Goal: Task Accomplishment & Management: Manage account settings

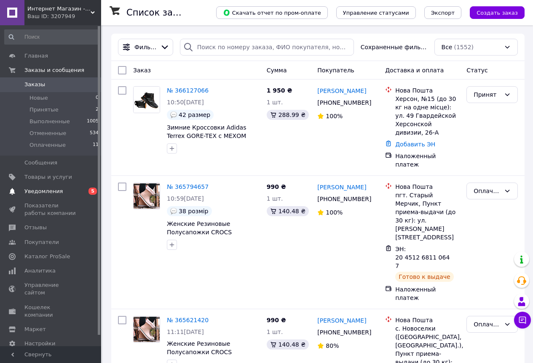
click at [59, 192] on span "Уведомления" at bounding box center [50, 192] width 53 height 8
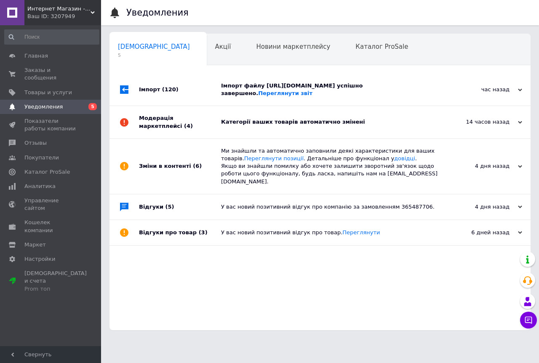
click at [150, 103] on div "Імпорт (120)" at bounding box center [180, 90] width 82 height 32
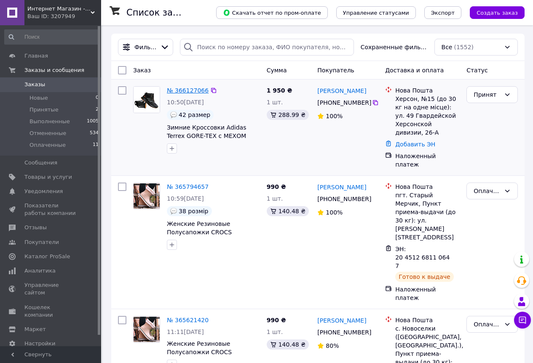
click at [186, 90] on link "№ 366127066" at bounding box center [188, 90] width 42 height 7
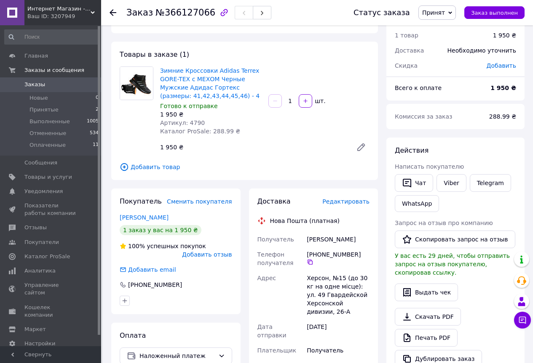
scroll to position [42, 0]
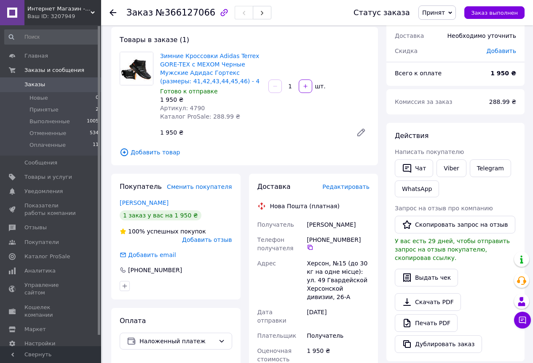
drag, startPoint x: 355, startPoint y: 240, endPoint x: 308, endPoint y: 240, distance: 46.8
click at [308, 240] on div "[PHONE_NUMBER]" at bounding box center [338, 243] width 63 height 15
copy div "[PHONE_NUMBER]"
drag, startPoint x: 336, startPoint y: 224, endPoint x: 308, endPoint y: 226, distance: 27.4
click at [308, 226] on div "Бодиштяну Дарья" at bounding box center [338, 224] width 66 height 15
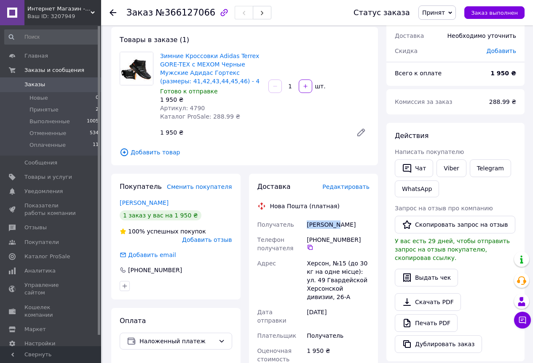
copy div "Бодиштяну"
drag, startPoint x: 355, startPoint y: 224, endPoint x: 339, endPoint y: 226, distance: 16.1
click at [339, 226] on div "Бодиштяну Дарья" at bounding box center [338, 224] width 66 height 15
copy div "Дарья"
drag, startPoint x: 325, startPoint y: 264, endPoint x: 307, endPoint y: 265, distance: 17.8
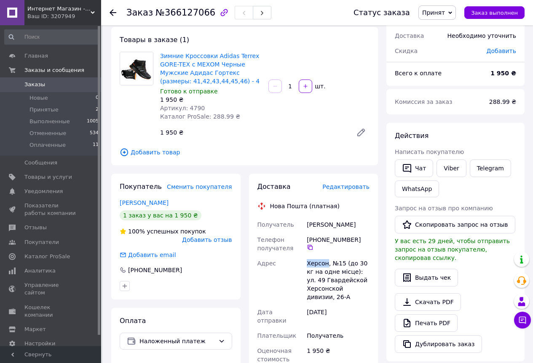
click at [307, 265] on div "Херсон, №15 (до 30 кг на одне місце): ул. 49 Гвардейской Херсонской дивизии, 26…" at bounding box center [338, 280] width 66 height 49
copy div "Херсон"
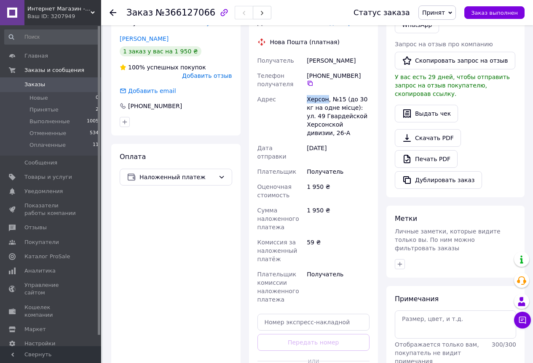
scroll to position [253, 0]
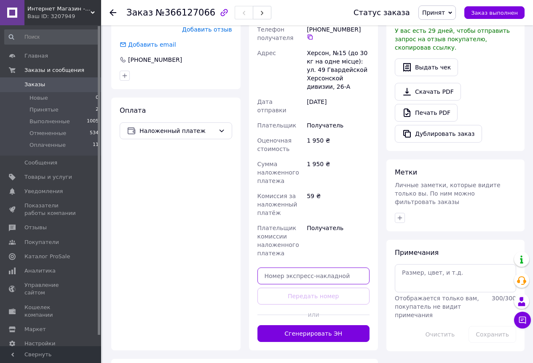
click at [278, 270] on input "text" at bounding box center [313, 276] width 112 height 17
paste input "20451269180032"
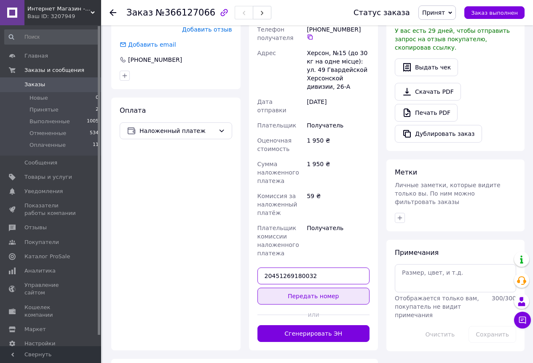
type input "20451269180032"
click at [315, 288] on button "Передать номер" at bounding box center [313, 296] width 112 height 17
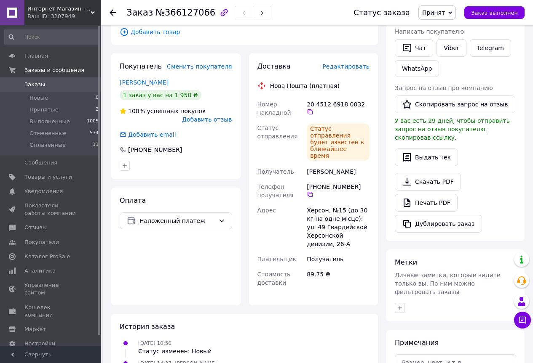
scroll to position [148, 0]
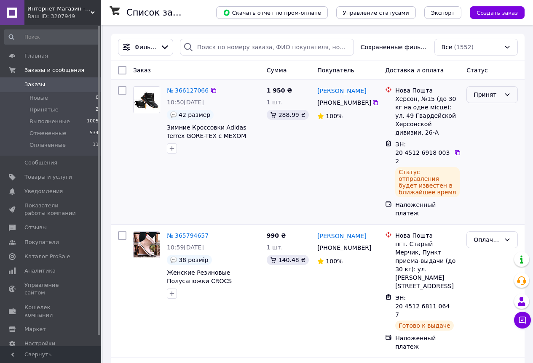
click at [505, 93] on icon at bounding box center [507, 94] width 7 height 7
click at [483, 144] on li "Оплаченный" at bounding box center [492, 148] width 51 height 24
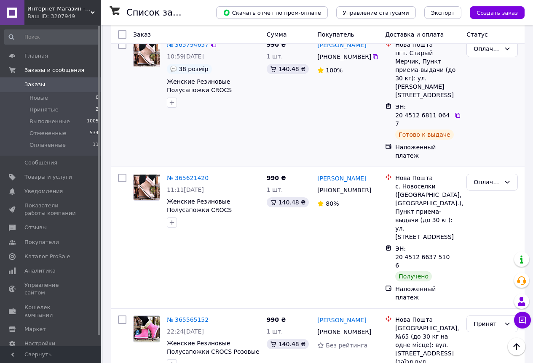
scroll to position [211, 0]
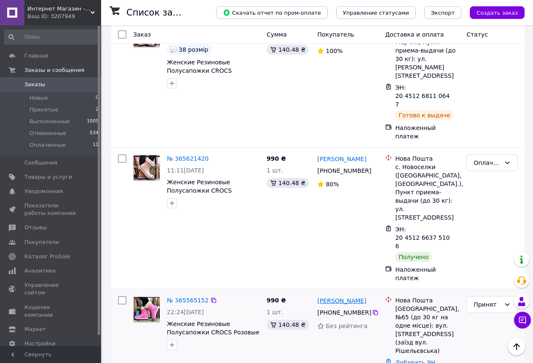
click at [338, 297] on link "[PERSON_NAME]" at bounding box center [341, 301] width 49 height 8
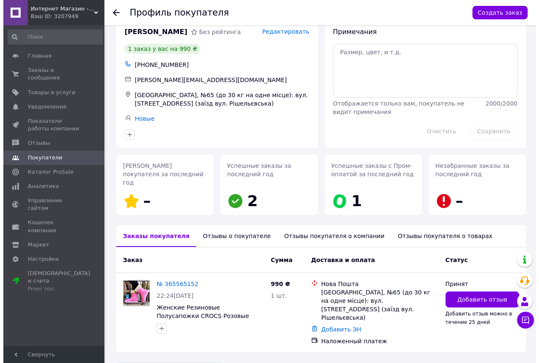
scroll to position [26, 0]
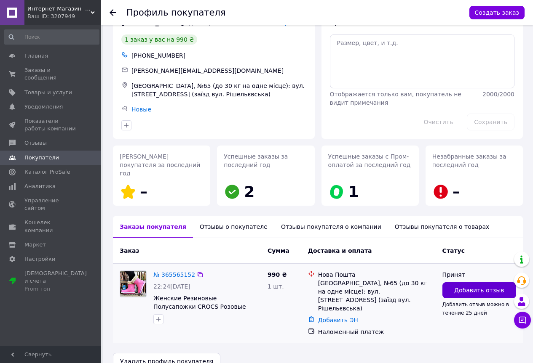
click at [471, 286] on span "Добавить отзыв" at bounding box center [479, 290] width 50 height 8
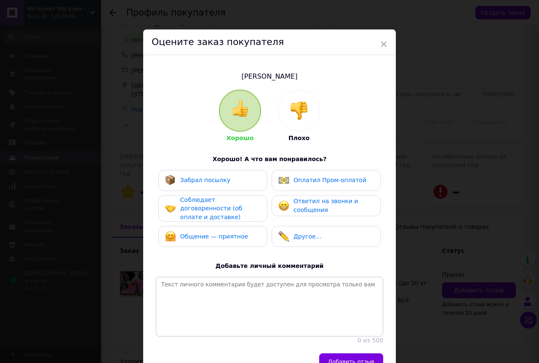
click at [295, 112] on img at bounding box center [299, 111] width 19 height 19
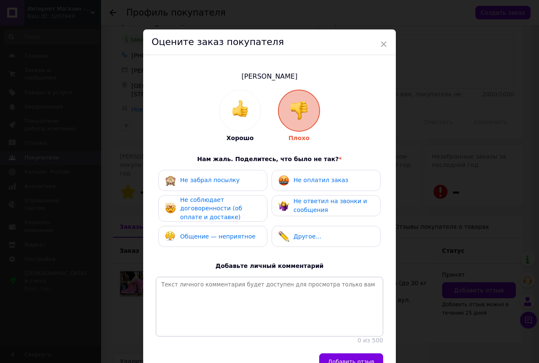
click at [197, 235] on span "Общение — неприятное" at bounding box center [217, 236] width 75 height 7
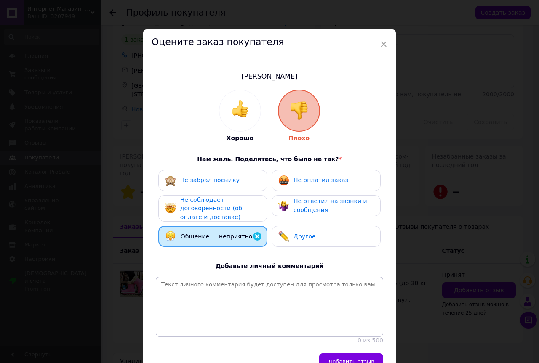
click at [212, 207] on span "Не соблюдает договоренности (об оплате и доставке)" at bounding box center [211, 209] width 62 height 24
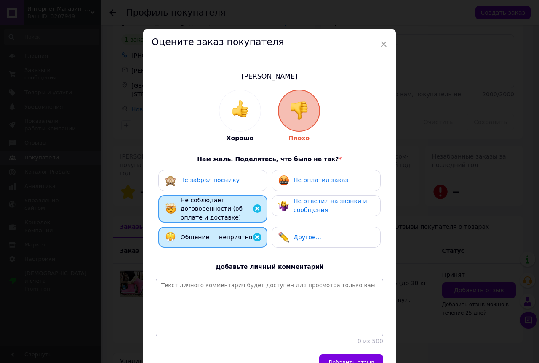
click at [313, 180] on span "Не оплатил заказ" at bounding box center [321, 180] width 55 height 7
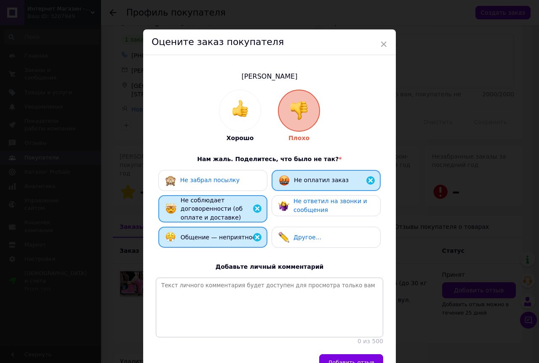
click at [319, 198] on span "Не ответил на звонки и сообщения" at bounding box center [331, 206] width 74 height 16
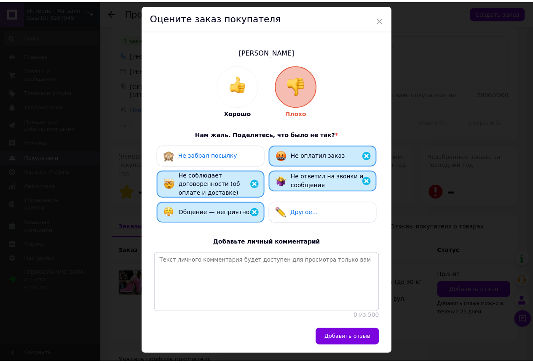
scroll to position [51, 0]
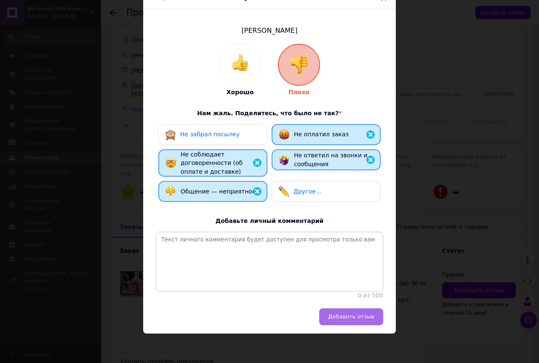
click at [346, 316] on span "Добавить отзыв" at bounding box center [351, 317] width 46 height 6
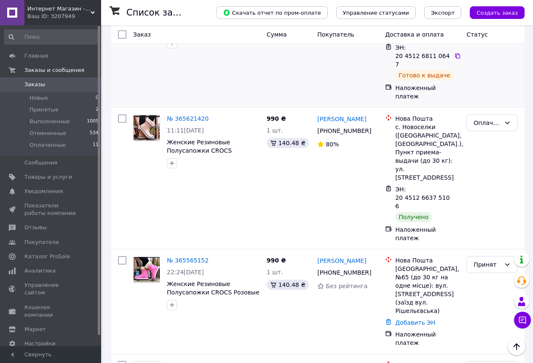
scroll to position [253, 0]
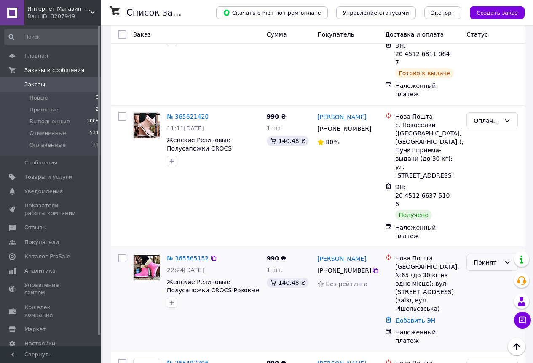
click at [505, 259] on icon at bounding box center [507, 262] width 7 height 7
click at [488, 206] on li "Отменен" at bounding box center [492, 205] width 51 height 15
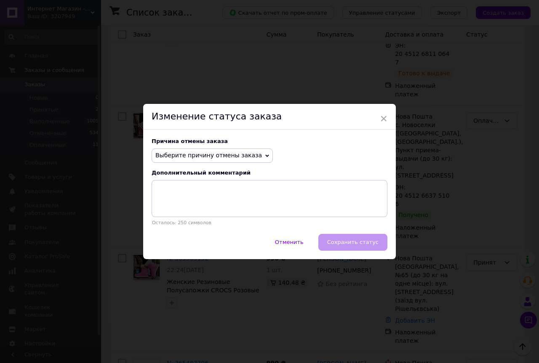
click at [249, 157] on span "Выберите причину отмены заказа" at bounding box center [212, 156] width 121 height 14
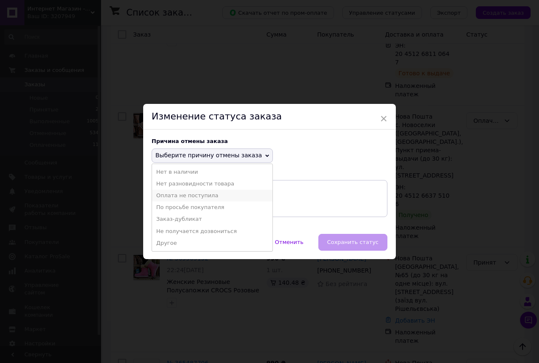
click at [200, 195] on li "Оплата не поступила" at bounding box center [212, 196] width 120 height 12
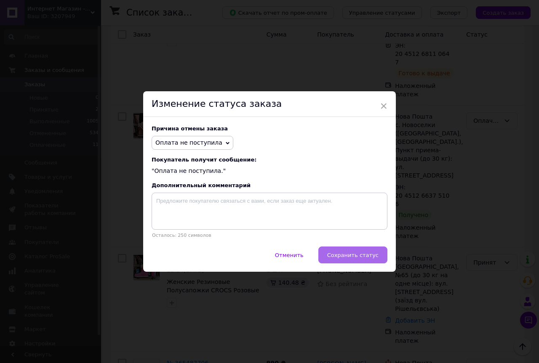
click at [349, 255] on span "Сохранить статус" at bounding box center [352, 255] width 51 height 6
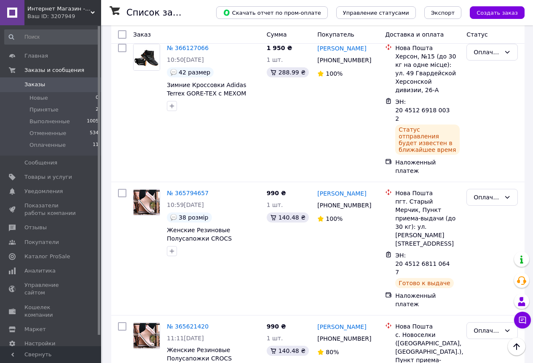
scroll to position [42, 0]
click at [27, 274] on span "Аналитика" at bounding box center [39, 271] width 31 height 8
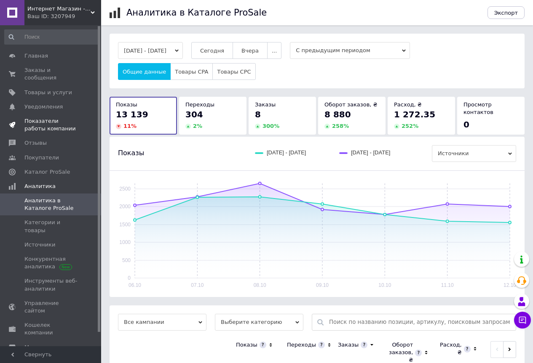
click at [46, 118] on span "Показатели работы компании" at bounding box center [50, 125] width 53 height 15
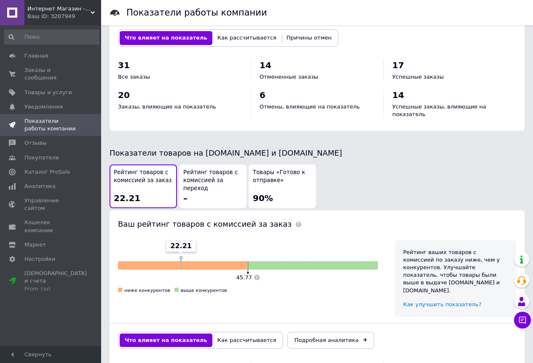
scroll to position [421, 0]
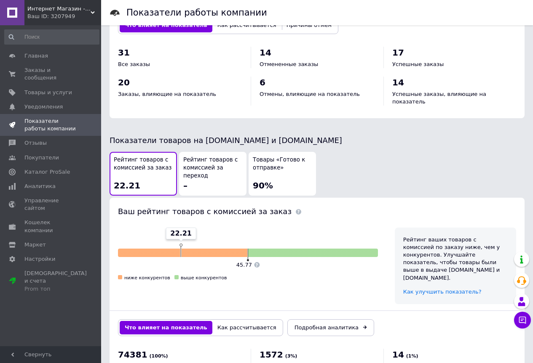
click at [267, 156] on span "Товары «Готово к отправке»" at bounding box center [282, 164] width 59 height 16
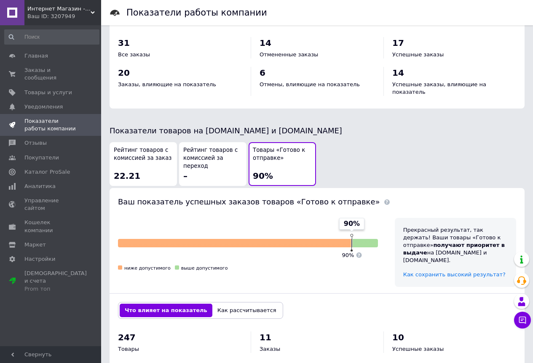
scroll to position [434, 0]
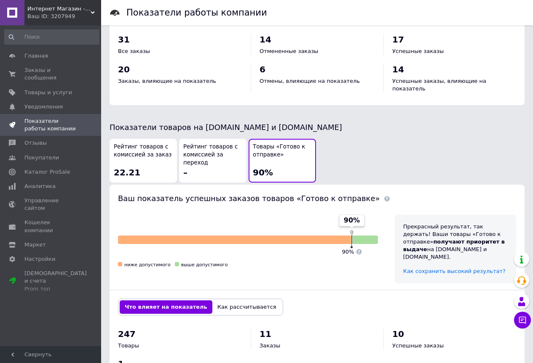
click at [207, 143] on div "Рейтинг товаров с комиссией за переход –" at bounding box center [212, 160] width 59 height 35
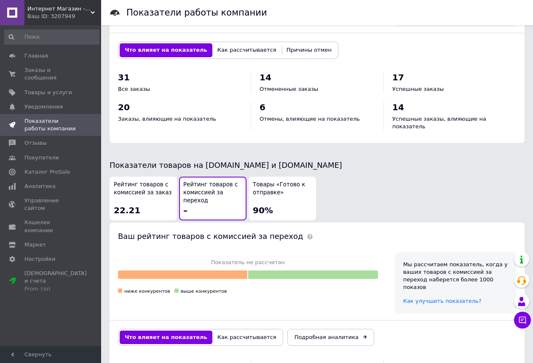
click at [157, 181] on span "Рейтинг товаров с комиссией за заказ" at bounding box center [143, 189] width 59 height 16
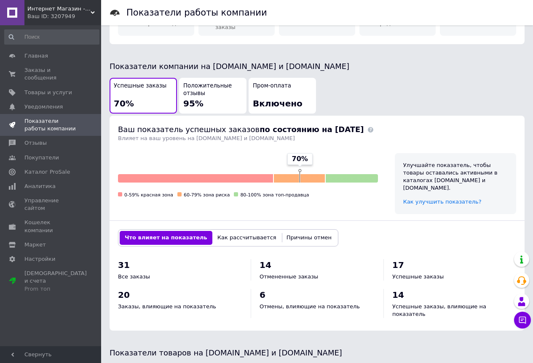
scroll to position [182, 0]
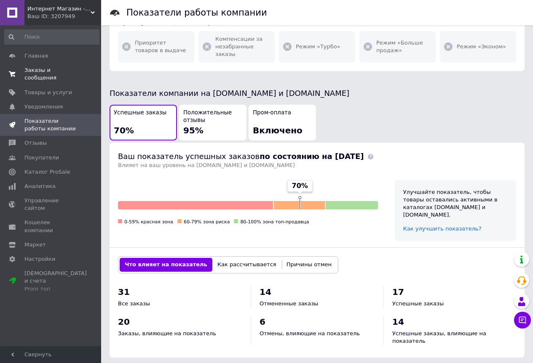
click at [48, 72] on span "Заказы и сообщения" at bounding box center [50, 74] width 53 height 15
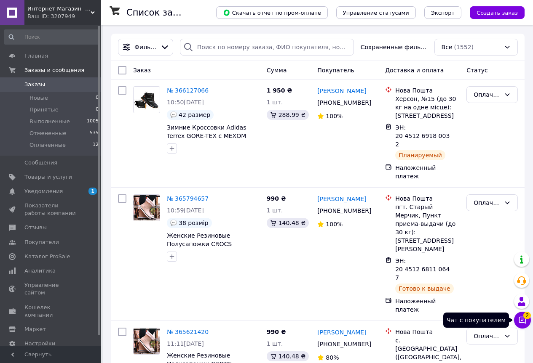
click at [521, 320] on icon at bounding box center [522, 320] width 7 height 7
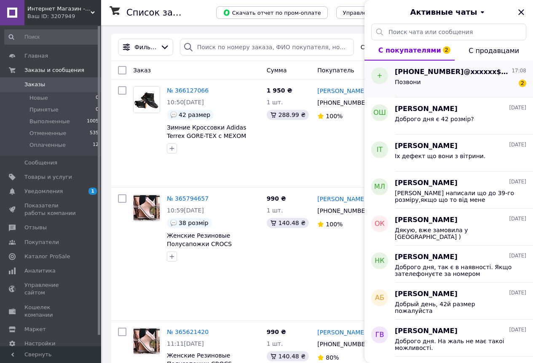
click at [444, 80] on div "Позвони 2" at bounding box center [460, 83] width 131 height 13
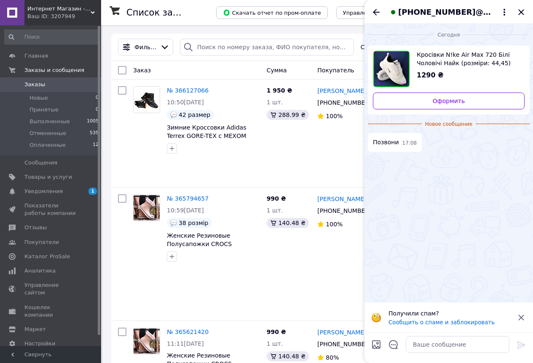
click at [451, 61] on span "Кросівки N!ke Air Max 720 Білі Чоловічі Найк (розміри: 44,45) Відео Огляд" at bounding box center [467, 59] width 101 height 17
click at [520, 11] on icon "Закрыть" at bounding box center [520, 11] width 5 height 5
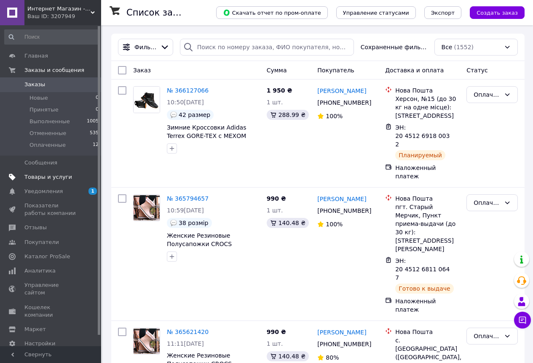
click at [50, 178] on span "Товары и услуги" at bounding box center [48, 178] width 48 height 8
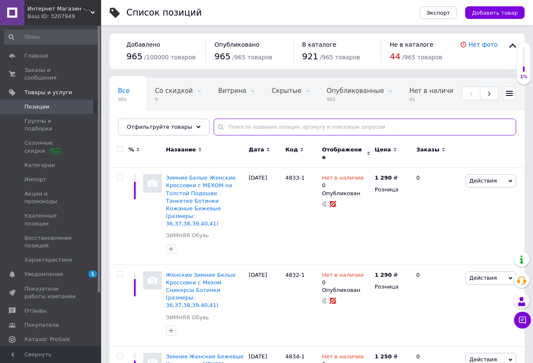
click at [225, 129] on input "text" at bounding box center [365, 127] width 302 height 17
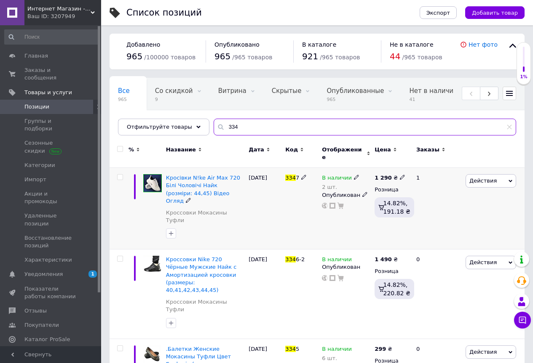
type input "334"
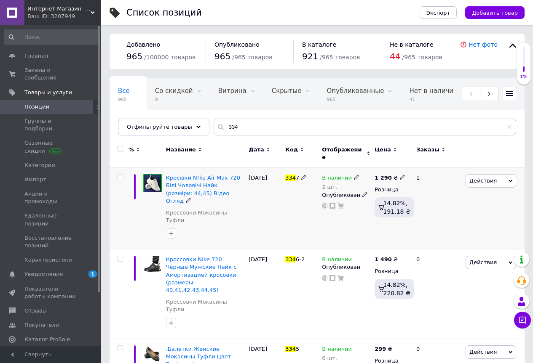
click at [354, 175] on icon at bounding box center [356, 177] width 5 height 5
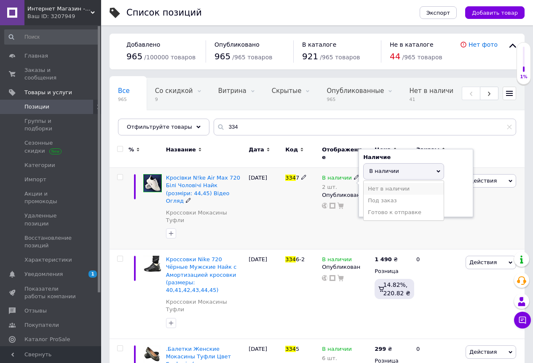
click at [382, 184] on li "Нет в наличии" at bounding box center [403, 189] width 80 height 12
click at [377, 197] on input "2" at bounding box center [395, 204] width 64 height 17
type input "0"
click at [299, 206] on div "334 7" at bounding box center [301, 209] width 37 height 82
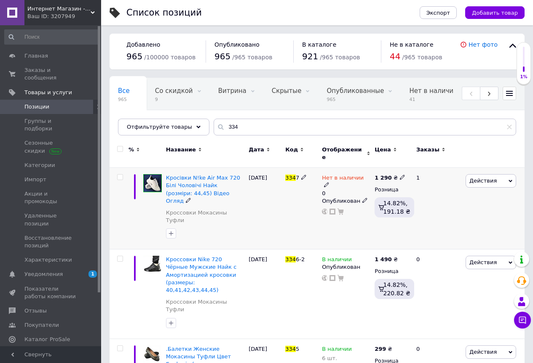
click at [500, 175] on span "Действия" at bounding box center [490, 180] width 51 height 13
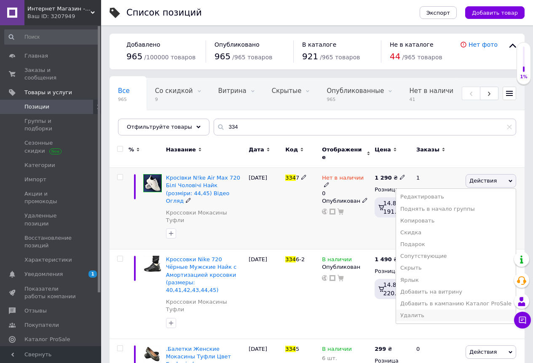
click at [429, 311] on li "Удалить" at bounding box center [456, 316] width 120 height 12
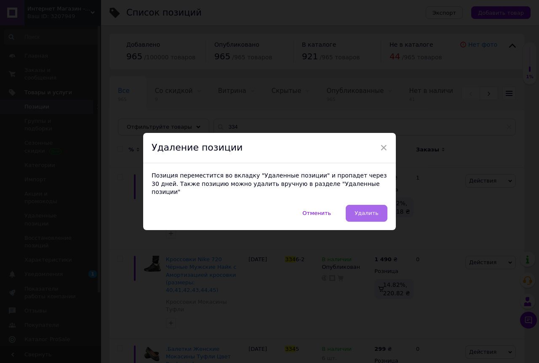
click at [371, 213] on button "Удалить" at bounding box center [367, 213] width 42 height 17
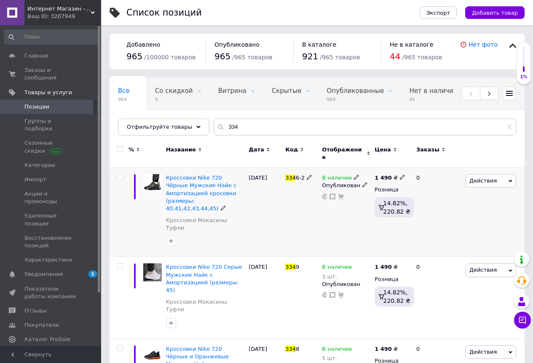
click at [354, 175] on use at bounding box center [356, 177] width 5 height 5
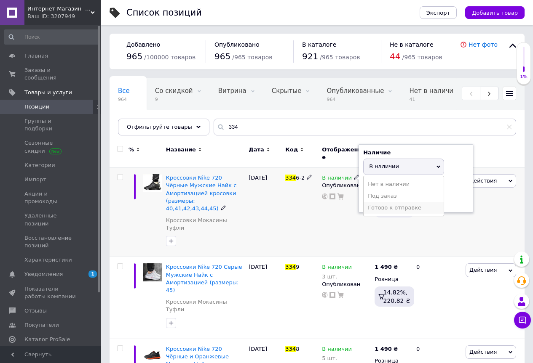
click at [395, 202] on li "Готово к отправке" at bounding box center [403, 208] width 80 height 12
click at [379, 196] on input at bounding box center [395, 199] width 64 height 17
type input "12"
click at [313, 216] on div "334 6-2" at bounding box center [301, 212] width 37 height 89
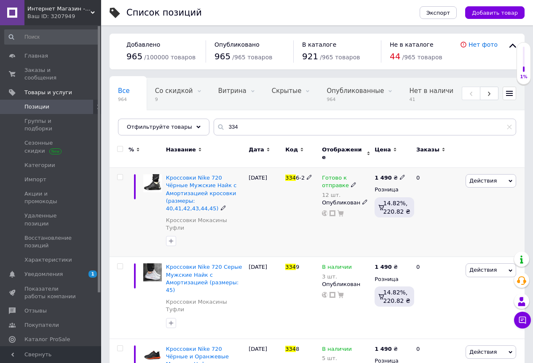
click at [506, 176] on span "Действия" at bounding box center [490, 180] width 51 height 13
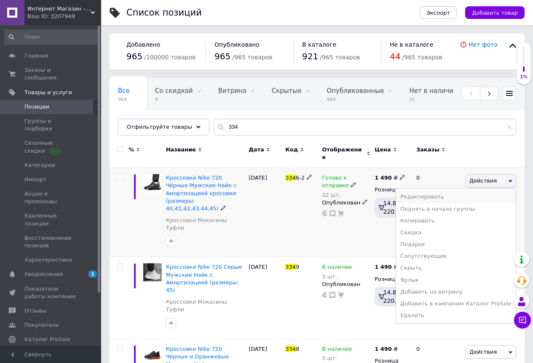
click at [432, 196] on li "Редактировать" at bounding box center [456, 197] width 120 height 12
